Goal: Register for event/course

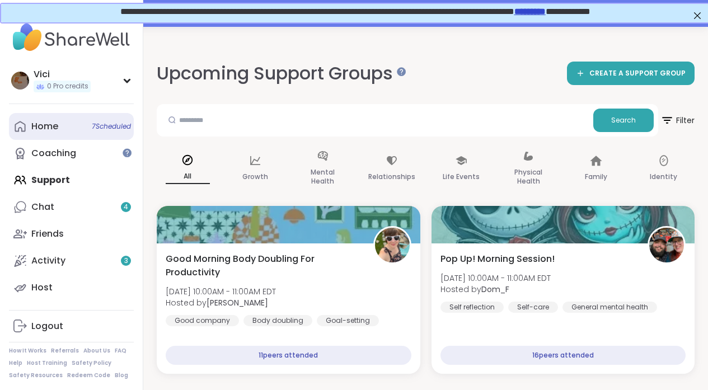
click at [71, 134] on link "Home 7 Scheduled" at bounding box center [71, 126] width 125 height 27
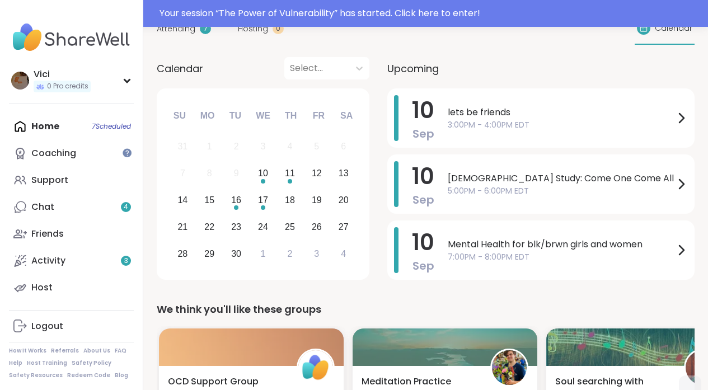
scroll to position [121, 0]
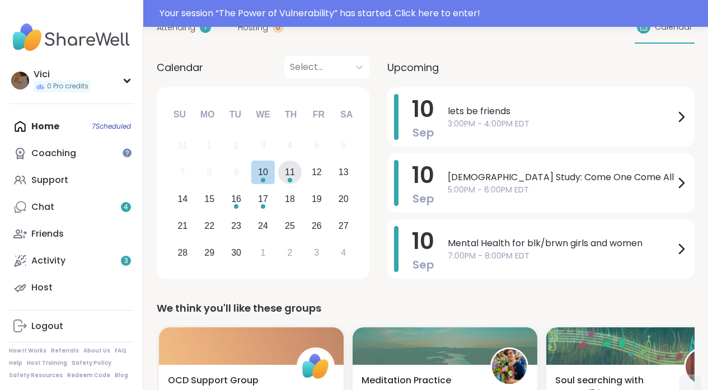
click at [297, 169] on div "11" at bounding box center [290, 173] width 24 height 24
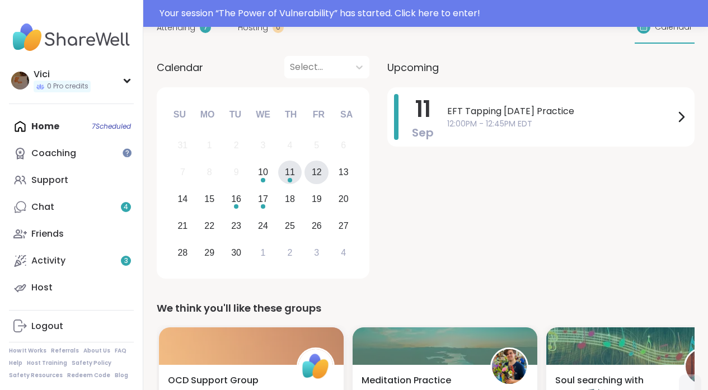
click at [320, 168] on div "12" at bounding box center [317, 172] width 10 height 15
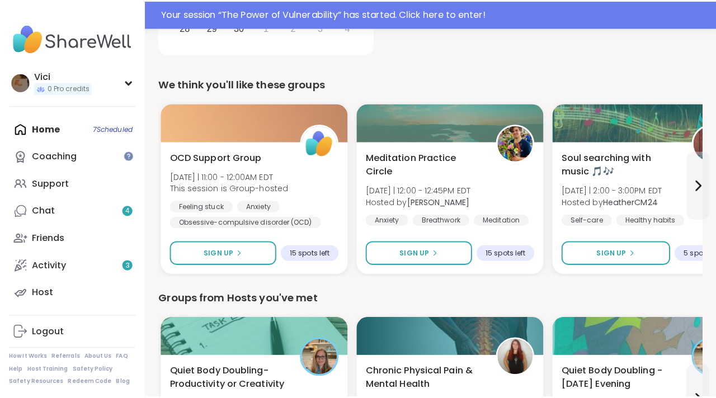
scroll to position [340, 0]
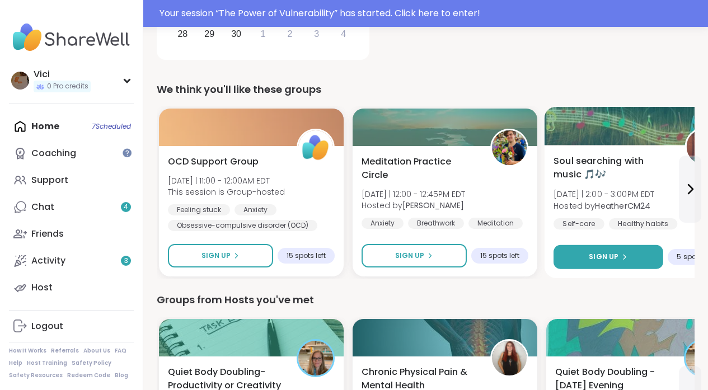
click at [607, 251] on button "Sign Up" at bounding box center [608, 257] width 110 height 24
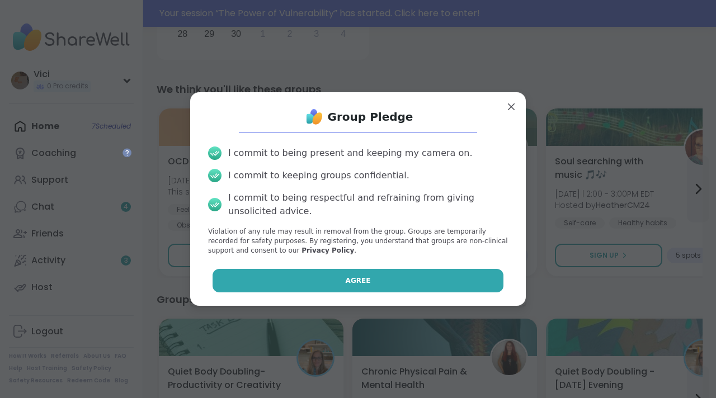
click at [462, 288] on button "Agree" at bounding box center [359, 281] width 292 height 24
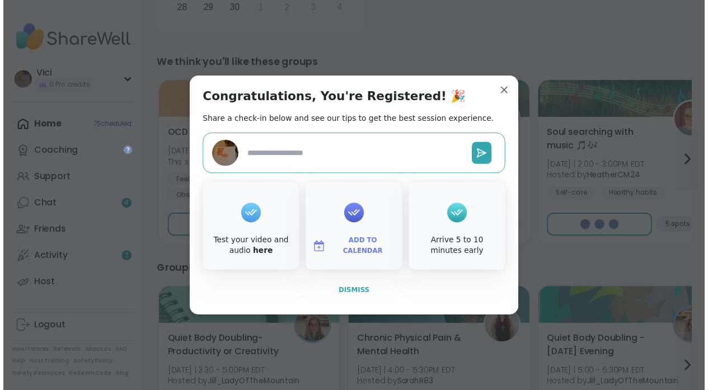
scroll to position [313, 0]
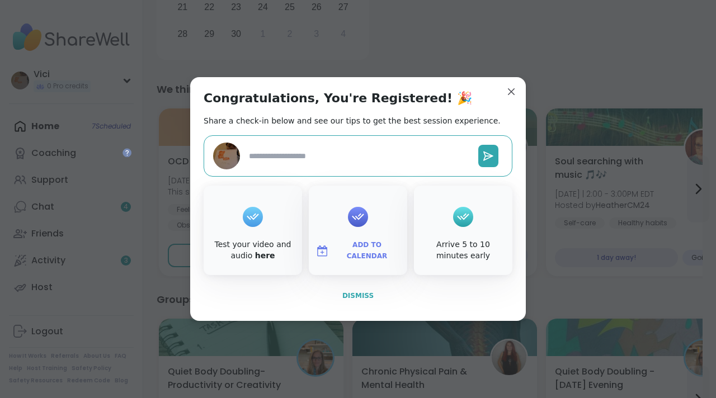
click at [366, 293] on span "Dismiss" at bounding box center [357, 296] width 31 height 8
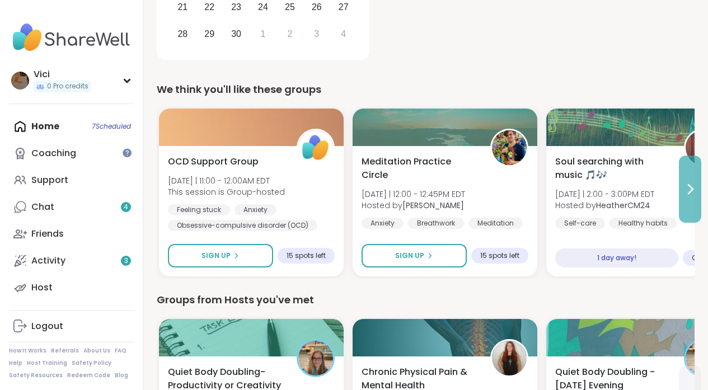
click at [684, 189] on icon at bounding box center [689, 188] width 13 height 13
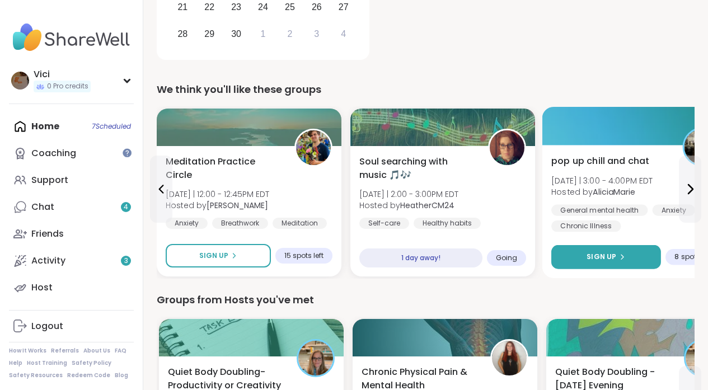
click at [631, 247] on button "Sign Up" at bounding box center [606, 257] width 110 height 24
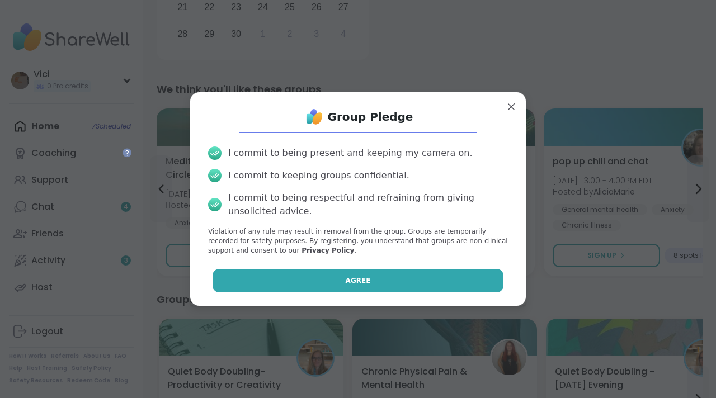
click at [470, 271] on button "Agree" at bounding box center [359, 281] width 292 height 24
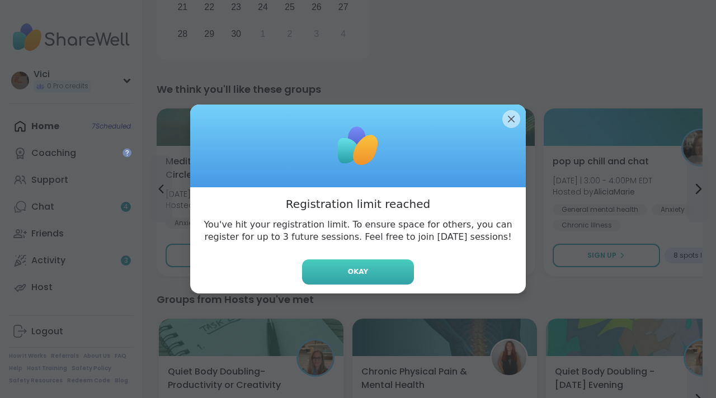
click at [395, 270] on button "Okay" at bounding box center [358, 272] width 112 height 25
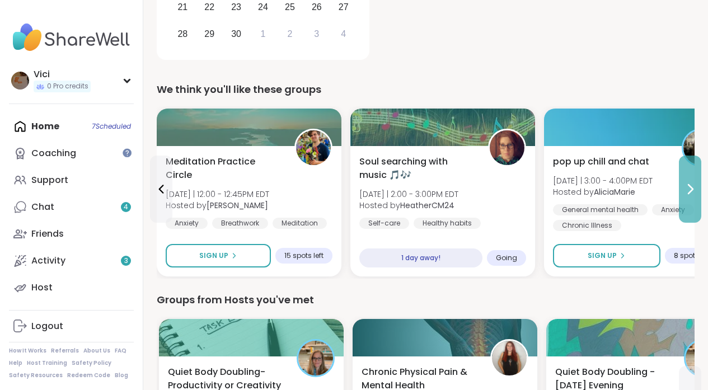
click at [680, 194] on button at bounding box center [690, 189] width 22 height 67
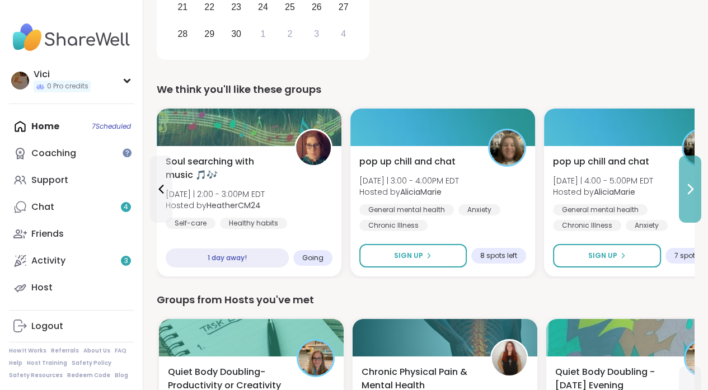
click at [680, 194] on button at bounding box center [690, 189] width 22 height 67
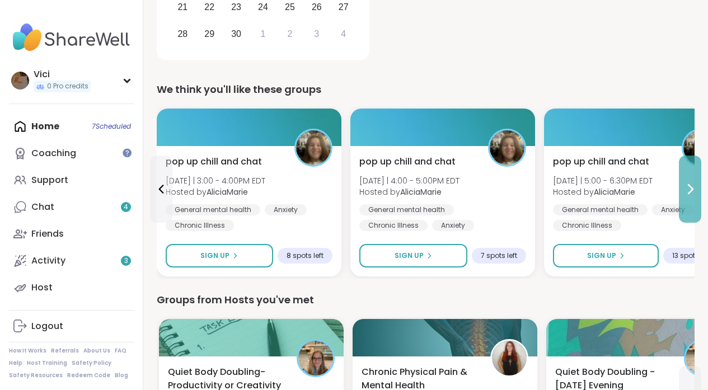
click at [680, 194] on button at bounding box center [690, 189] width 22 height 67
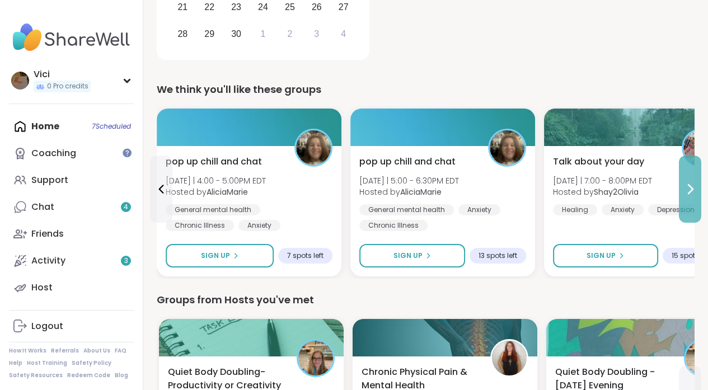
click at [680, 194] on button at bounding box center [690, 189] width 22 height 67
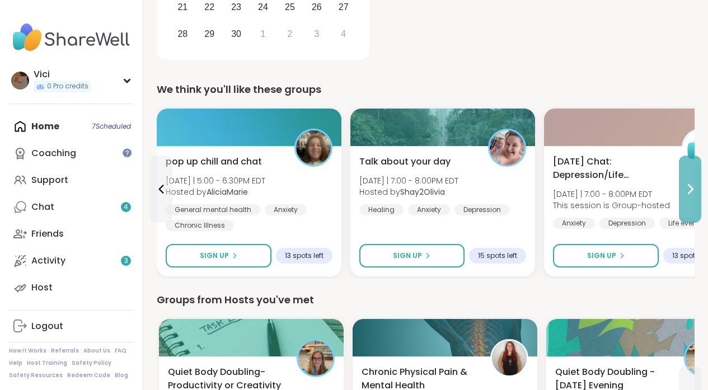
click at [680, 194] on button at bounding box center [690, 189] width 22 height 67
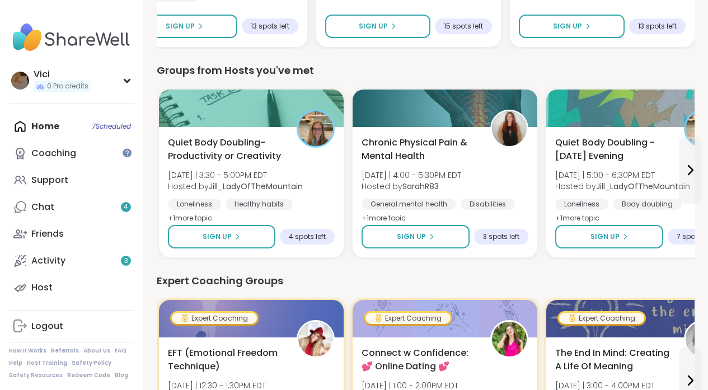
scroll to position [548, 0]
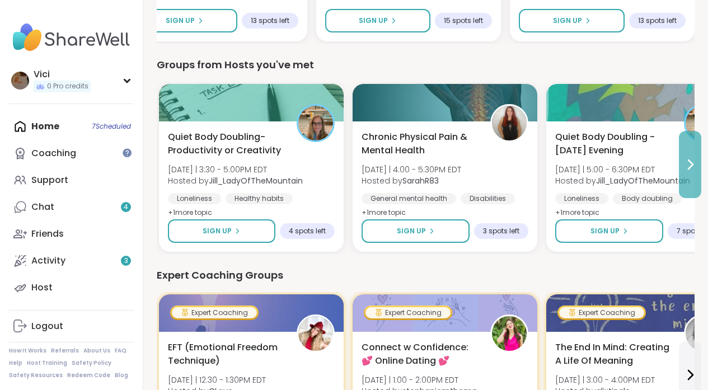
click at [694, 165] on icon at bounding box center [689, 164] width 13 height 13
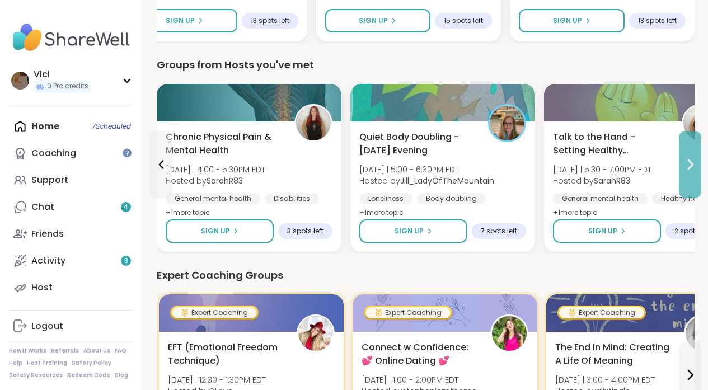
click at [694, 165] on icon at bounding box center [689, 164] width 13 height 13
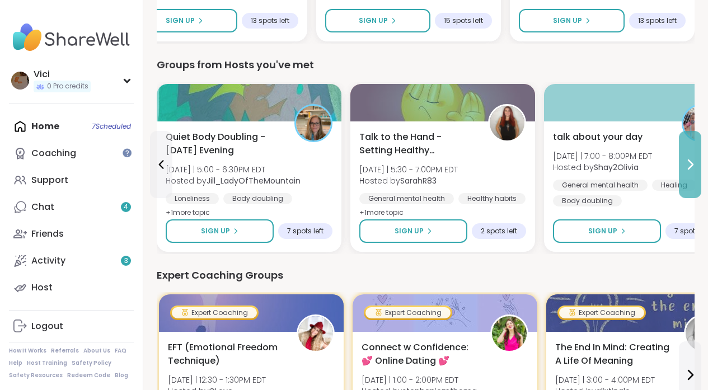
click at [694, 165] on icon at bounding box center [689, 164] width 13 height 13
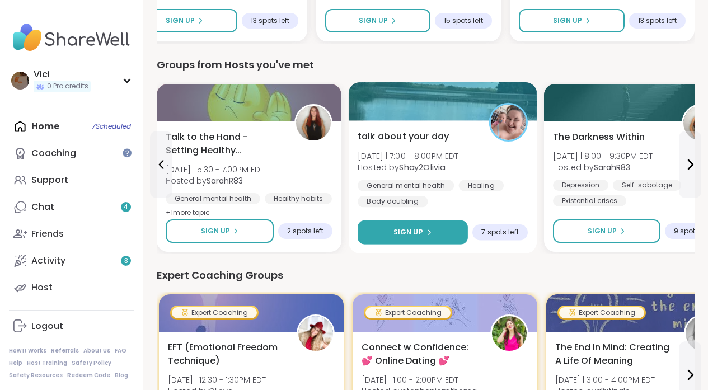
click at [444, 223] on button "Sign Up" at bounding box center [413, 232] width 110 height 24
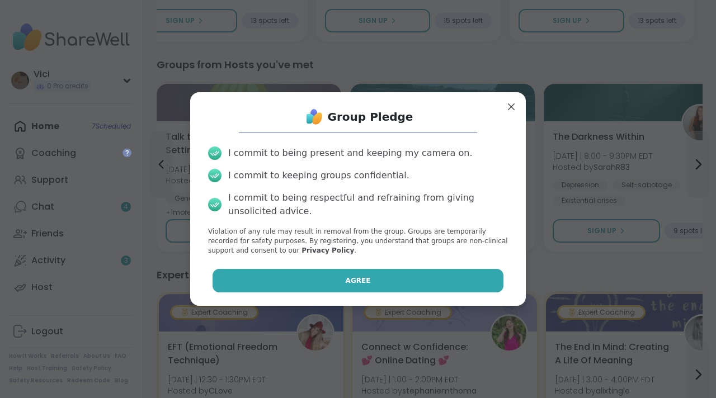
click at [405, 276] on button "Agree" at bounding box center [359, 281] width 292 height 24
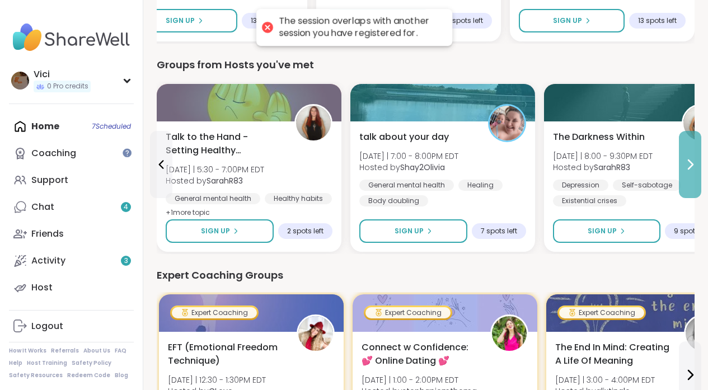
click at [689, 172] on button at bounding box center [690, 164] width 22 height 67
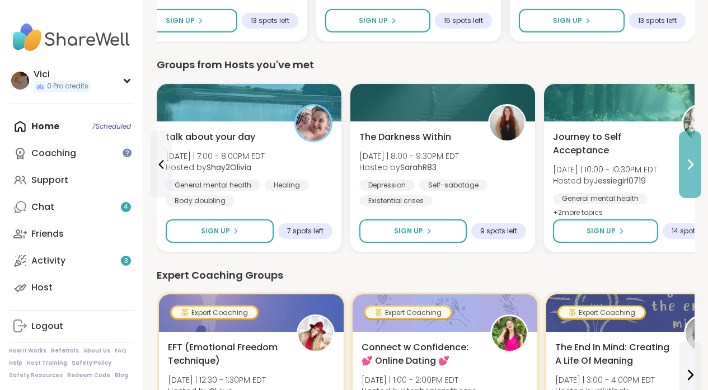
click at [689, 172] on button at bounding box center [690, 164] width 22 height 67
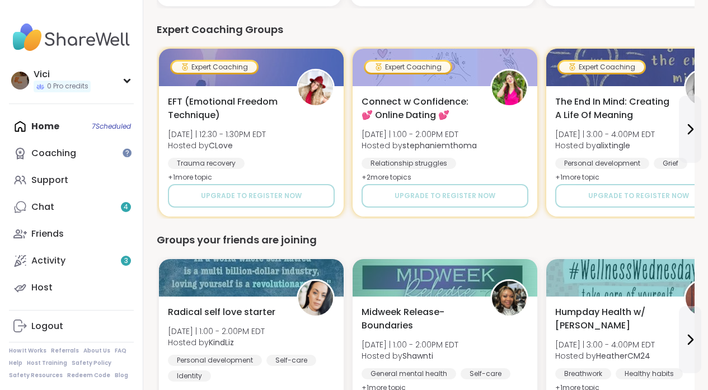
scroll to position [865, 0]
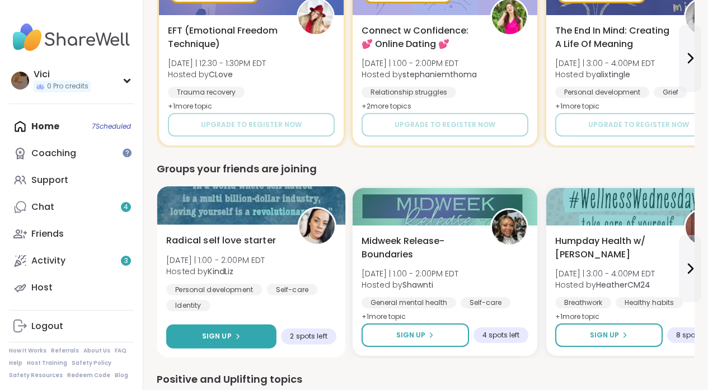
click at [228, 327] on button "Sign Up" at bounding box center [221, 337] width 110 height 24
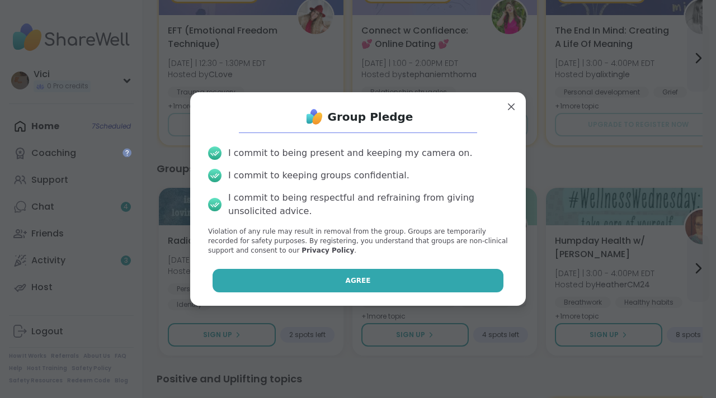
click at [266, 289] on button "Agree" at bounding box center [359, 281] width 292 height 24
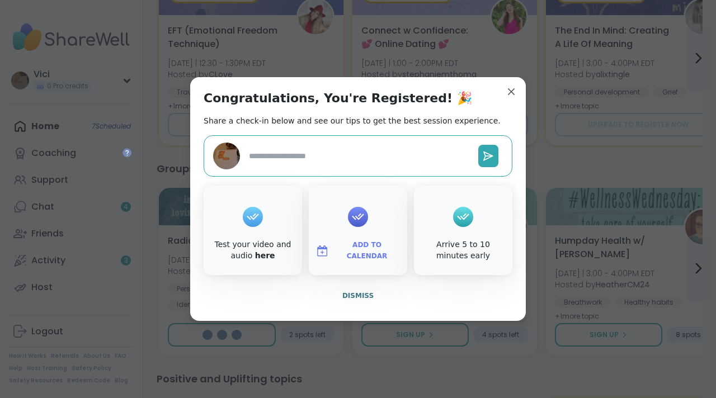
type textarea "*"
click at [341, 289] on button "Dismiss" at bounding box center [358, 296] width 309 height 24
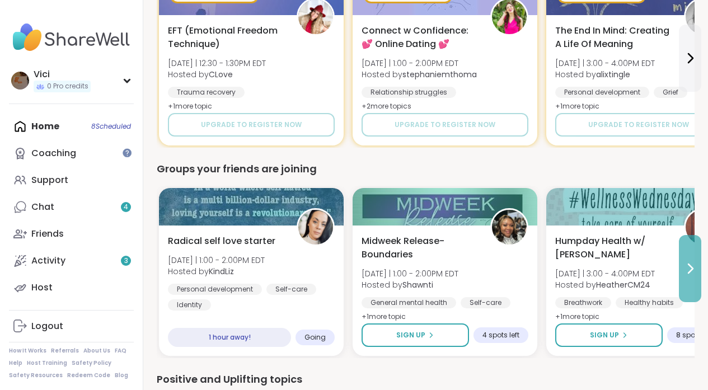
click at [696, 281] on button at bounding box center [690, 268] width 22 height 67
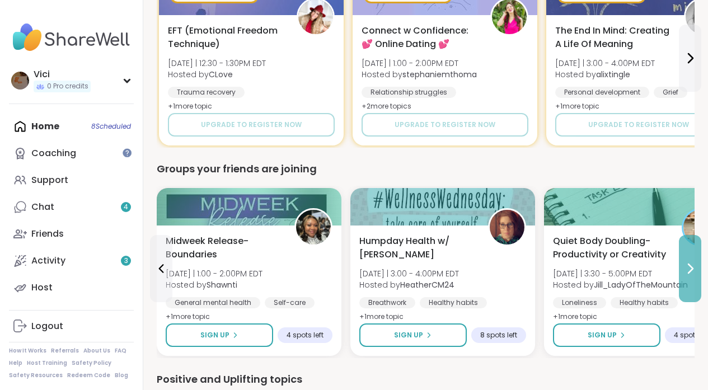
click at [696, 281] on button at bounding box center [690, 268] width 22 height 67
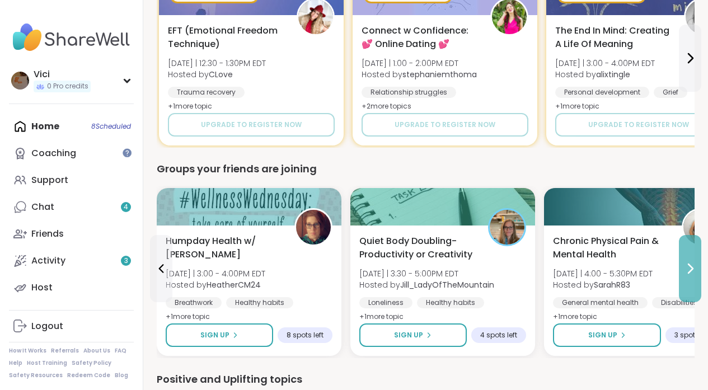
click at [696, 281] on button at bounding box center [690, 268] width 22 height 67
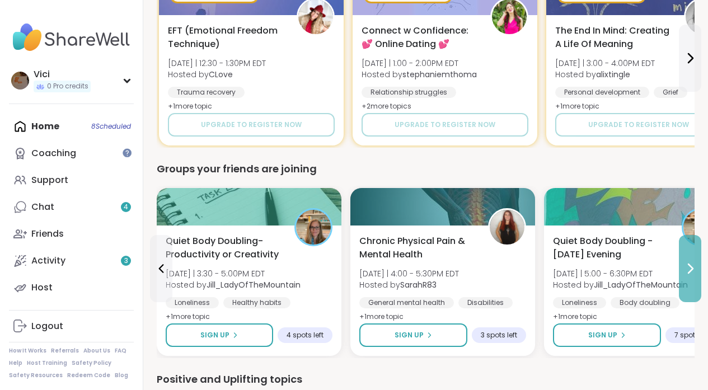
click at [696, 281] on button at bounding box center [690, 268] width 22 height 67
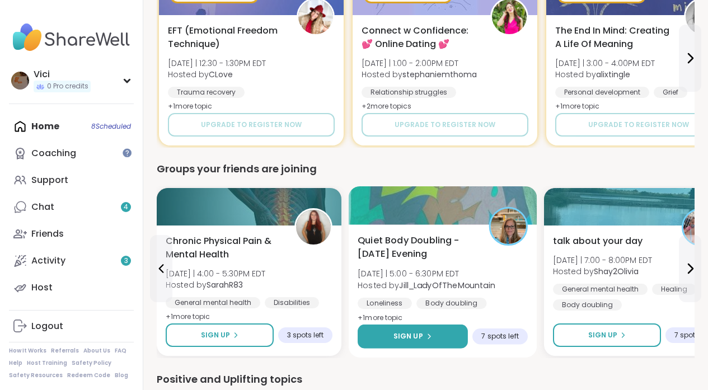
click at [416, 331] on span "Sign Up" at bounding box center [408, 336] width 30 height 10
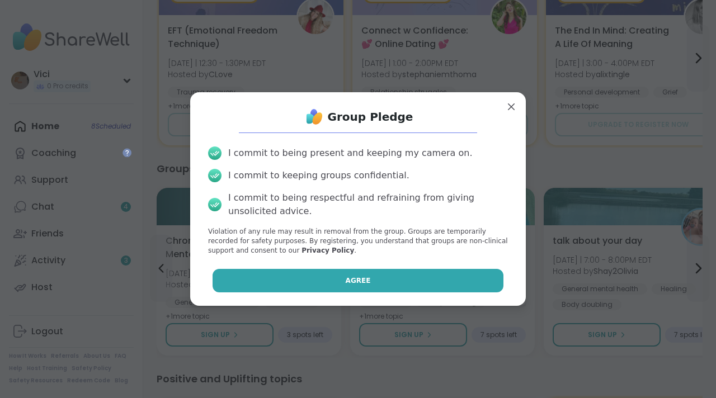
click at [383, 284] on button "Agree" at bounding box center [359, 281] width 292 height 24
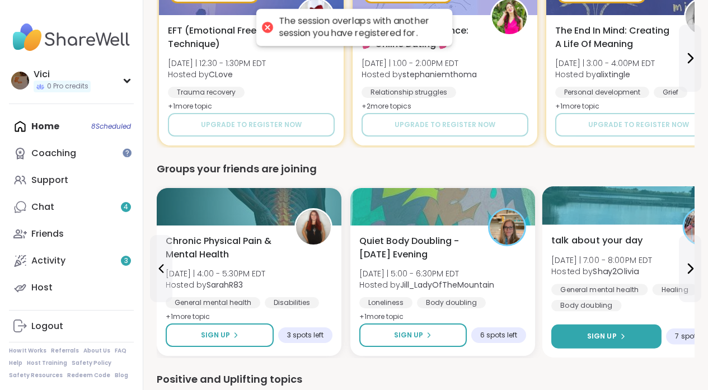
click at [576, 325] on button "Sign Up" at bounding box center [606, 337] width 110 height 24
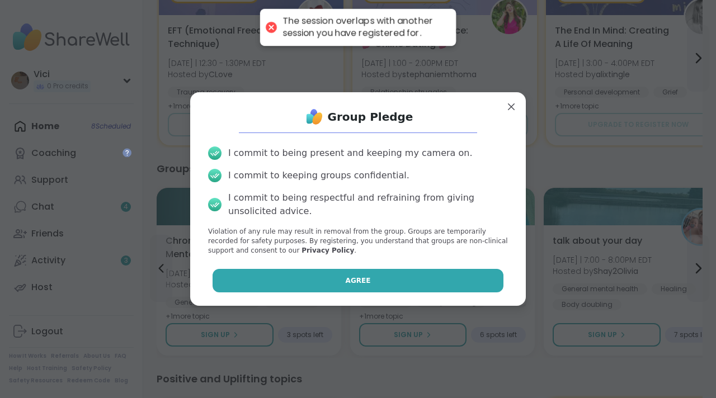
click at [448, 286] on button "Agree" at bounding box center [359, 281] width 292 height 24
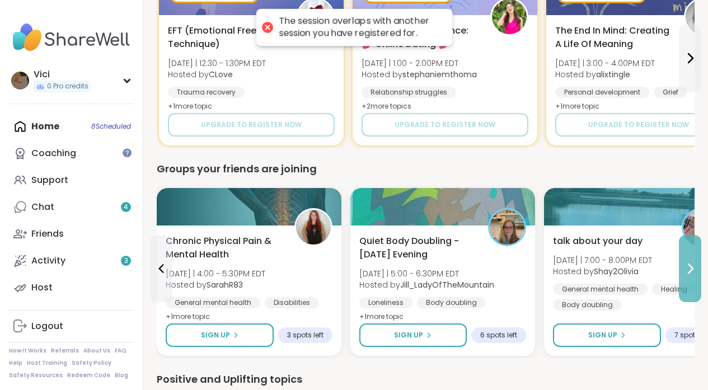
click at [687, 262] on icon at bounding box center [689, 268] width 13 height 13
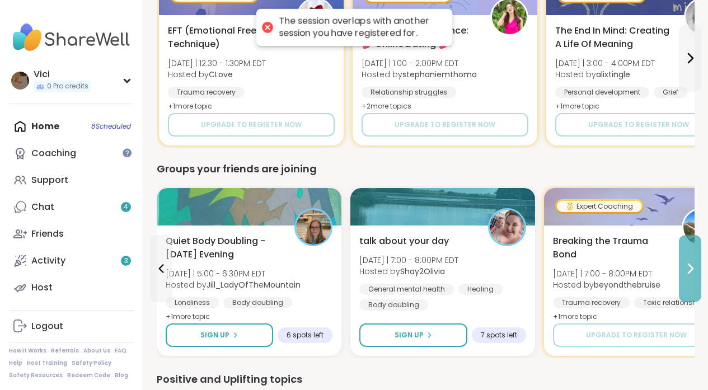
click at [687, 262] on icon at bounding box center [689, 268] width 13 height 13
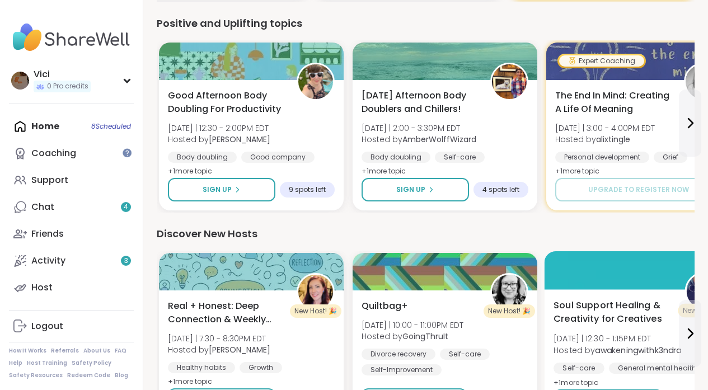
scroll to position [1218, 0]
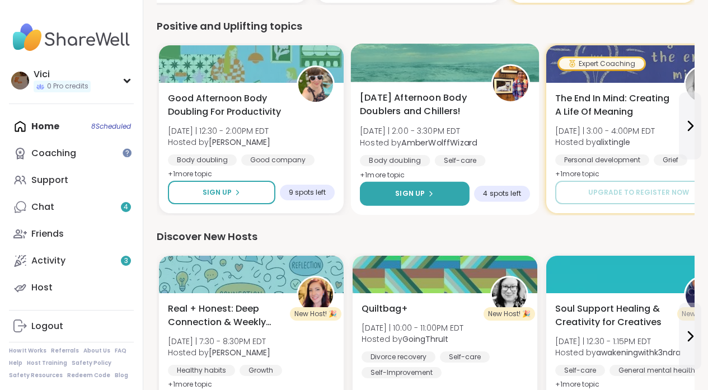
click at [447, 197] on button "Sign Up" at bounding box center [415, 194] width 110 height 24
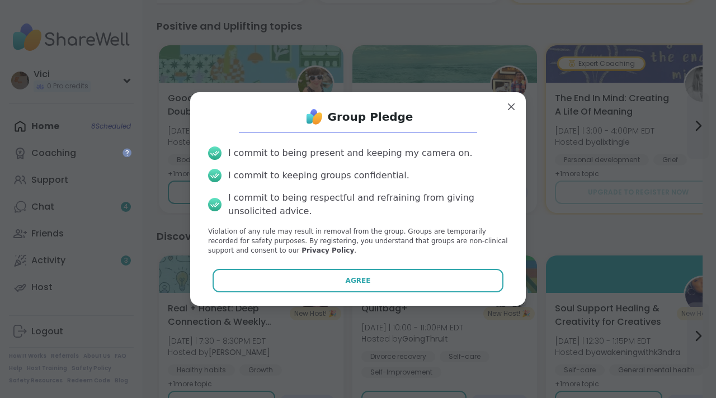
click at [398, 266] on div "Group Pledge I commit to being present and keeping my camera on. I commit to ke…" at bounding box center [358, 198] width 318 height 195
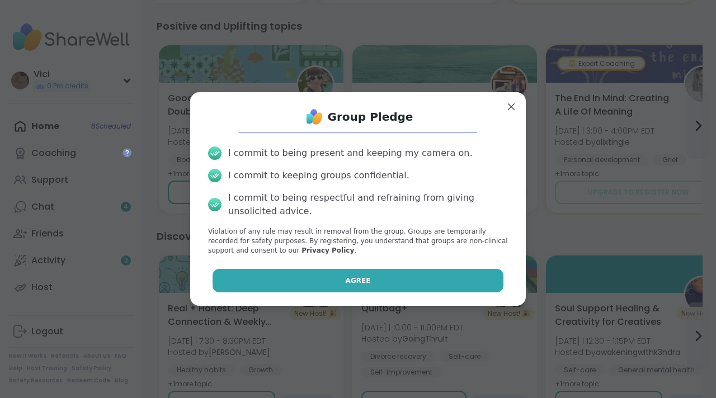
click at [393, 281] on button "Agree" at bounding box center [359, 281] width 292 height 24
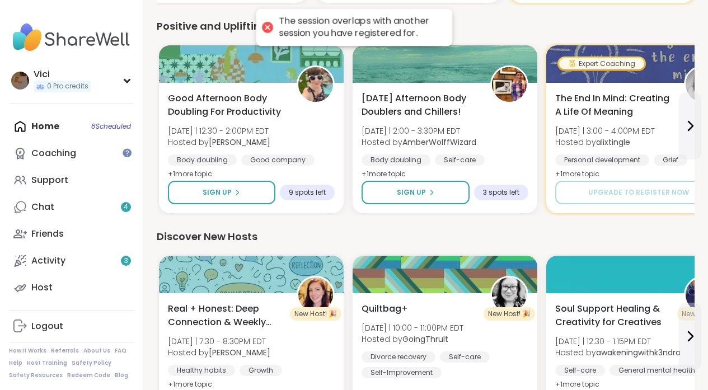
scroll to position [1270, 0]
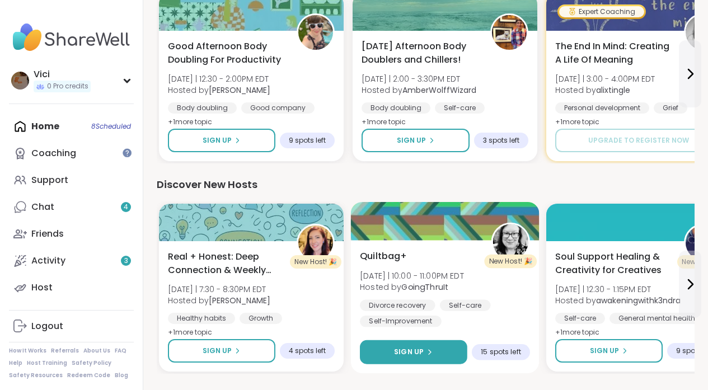
click at [430, 350] on icon at bounding box center [429, 352] width 7 height 7
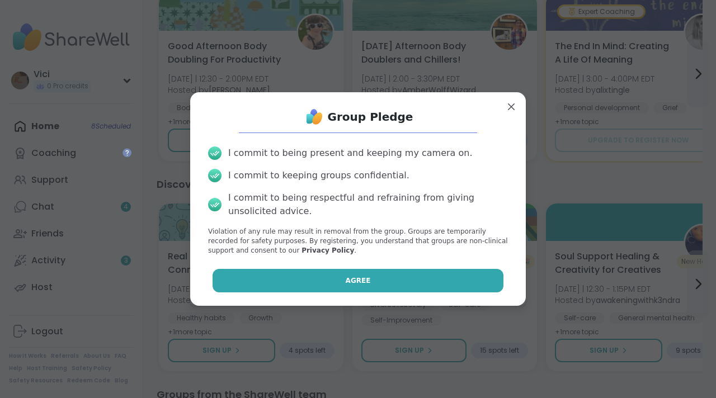
click at [399, 275] on button "Agree" at bounding box center [359, 281] width 292 height 24
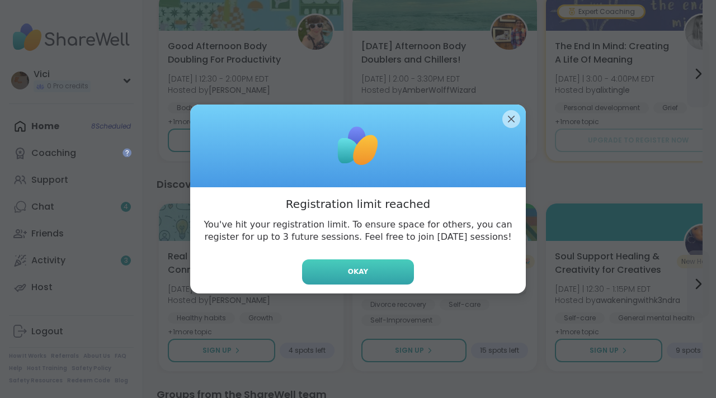
click at [399, 278] on button "Okay" at bounding box center [358, 272] width 112 height 25
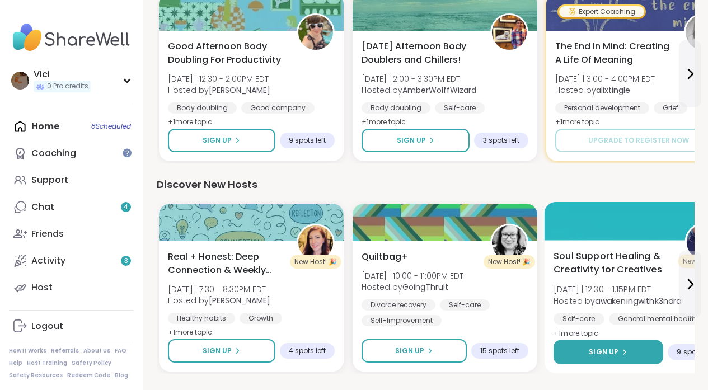
click at [588, 349] on button "Sign Up" at bounding box center [608, 352] width 110 height 24
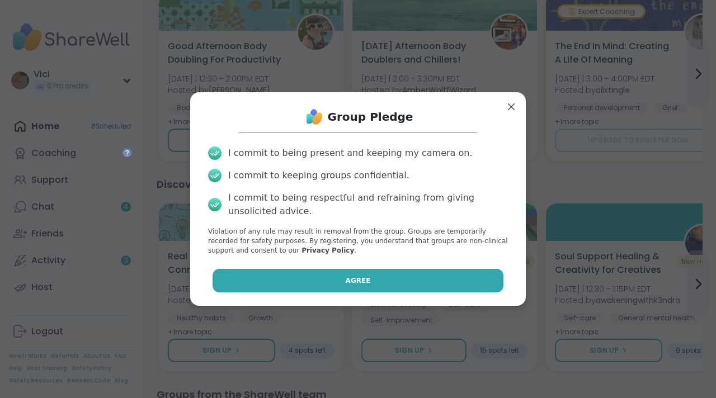
click at [410, 276] on button "Agree" at bounding box center [359, 281] width 292 height 24
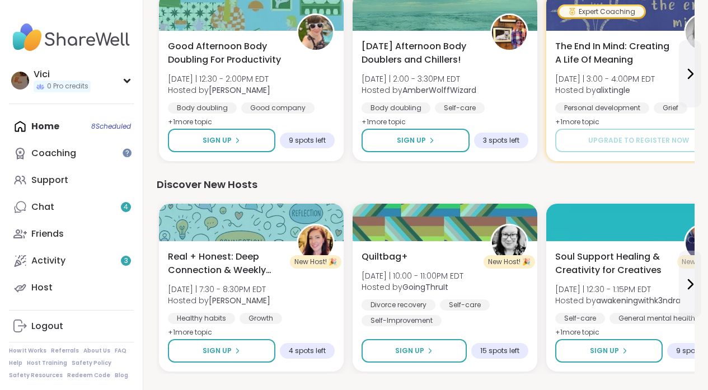
click at [84, 133] on div "Home 8 Scheduled Coaching Support Chat 4 Friends Activity 3 Host" at bounding box center [71, 207] width 125 height 188
click at [64, 128] on div "Home 8 Scheduled Coaching Support Chat 4 Friends Activity 3 Host" at bounding box center [71, 207] width 125 height 188
click at [80, 126] on div "Home 8 Scheduled Coaching Support Chat 4 Friends Activity 3 Host" at bounding box center [71, 207] width 125 height 188
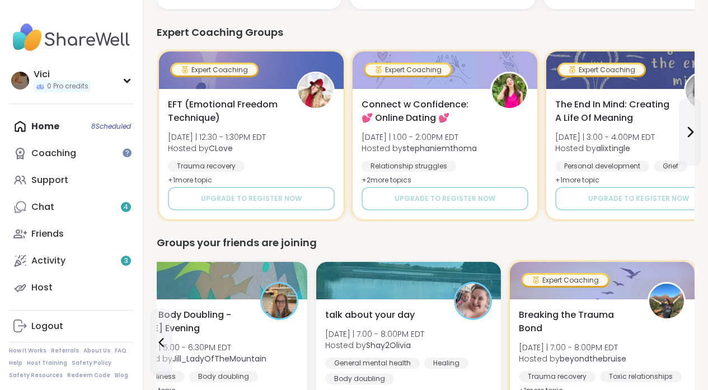
scroll to position [0, 0]
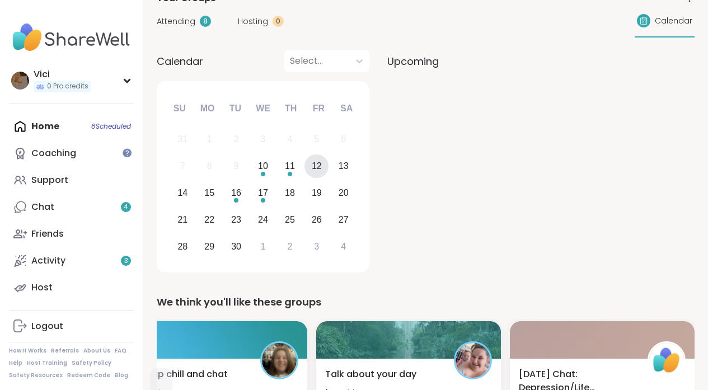
drag, startPoint x: 716, startPoint y: 289, endPoint x: 704, endPoint y: 60, distance: 229.2
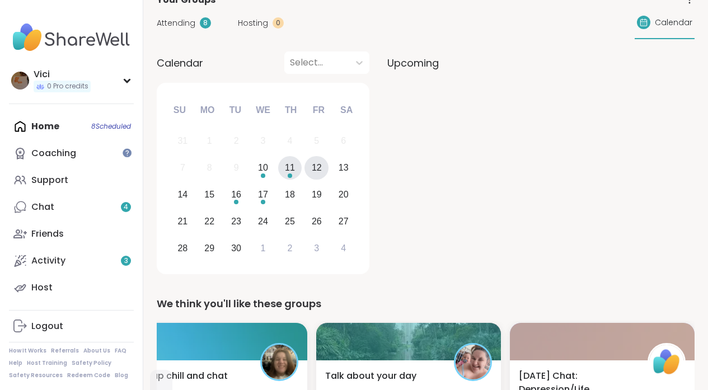
click at [293, 170] on div "11" at bounding box center [290, 167] width 10 height 15
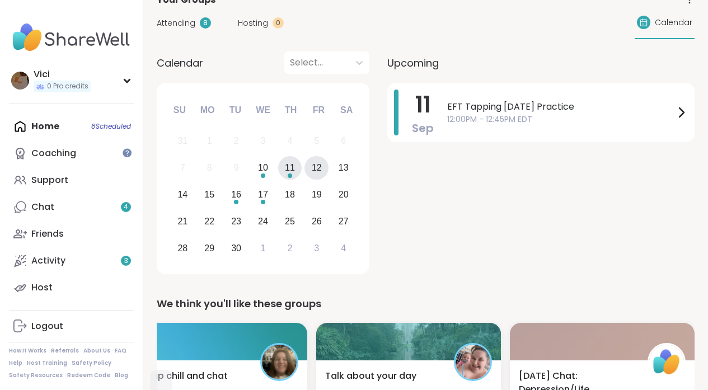
click at [312, 167] on div "12" at bounding box center [317, 167] width 10 height 15
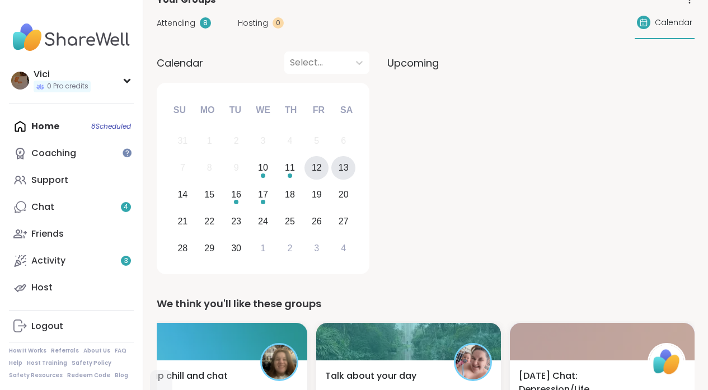
click at [333, 170] on div "13" at bounding box center [343, 168] width 24 height 24
click at [308, 173] on div "12" at bounding box center [316, 168] width 24 height 24
click at [260, 173] on div "10" at bounding box center [263, 167] width 10 height 15
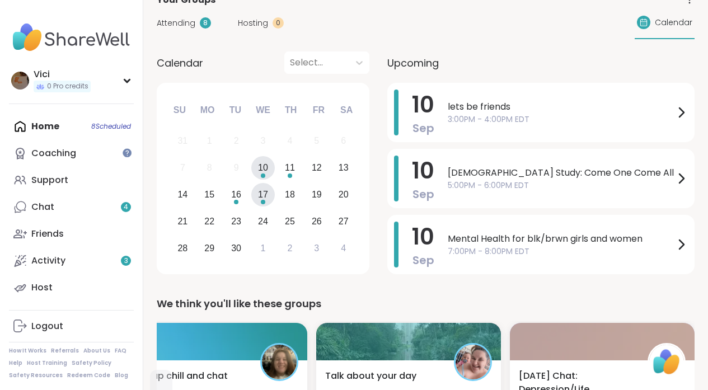
click at [258, 198] on div "17" at bounding box center [263, 194] width 10 height 15
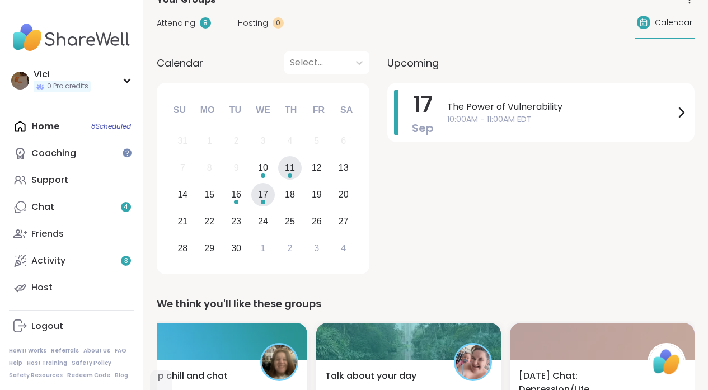
click at [283, 168] on div "11" at bounding box center [290, 168] width 24 height 24
